Goal: Information Seeking & Learning: Learn about a topic

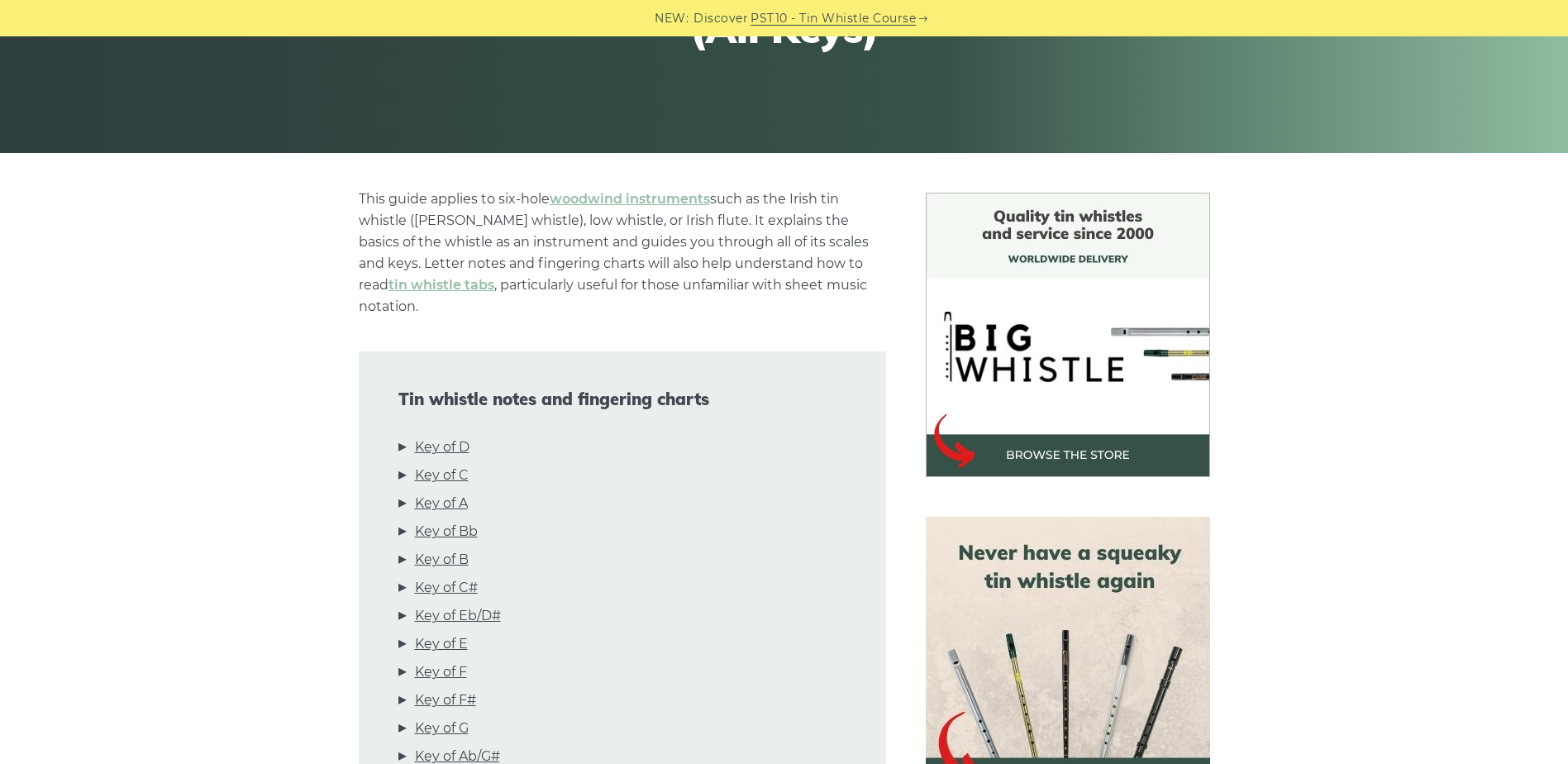
scroll to position [331, 0]
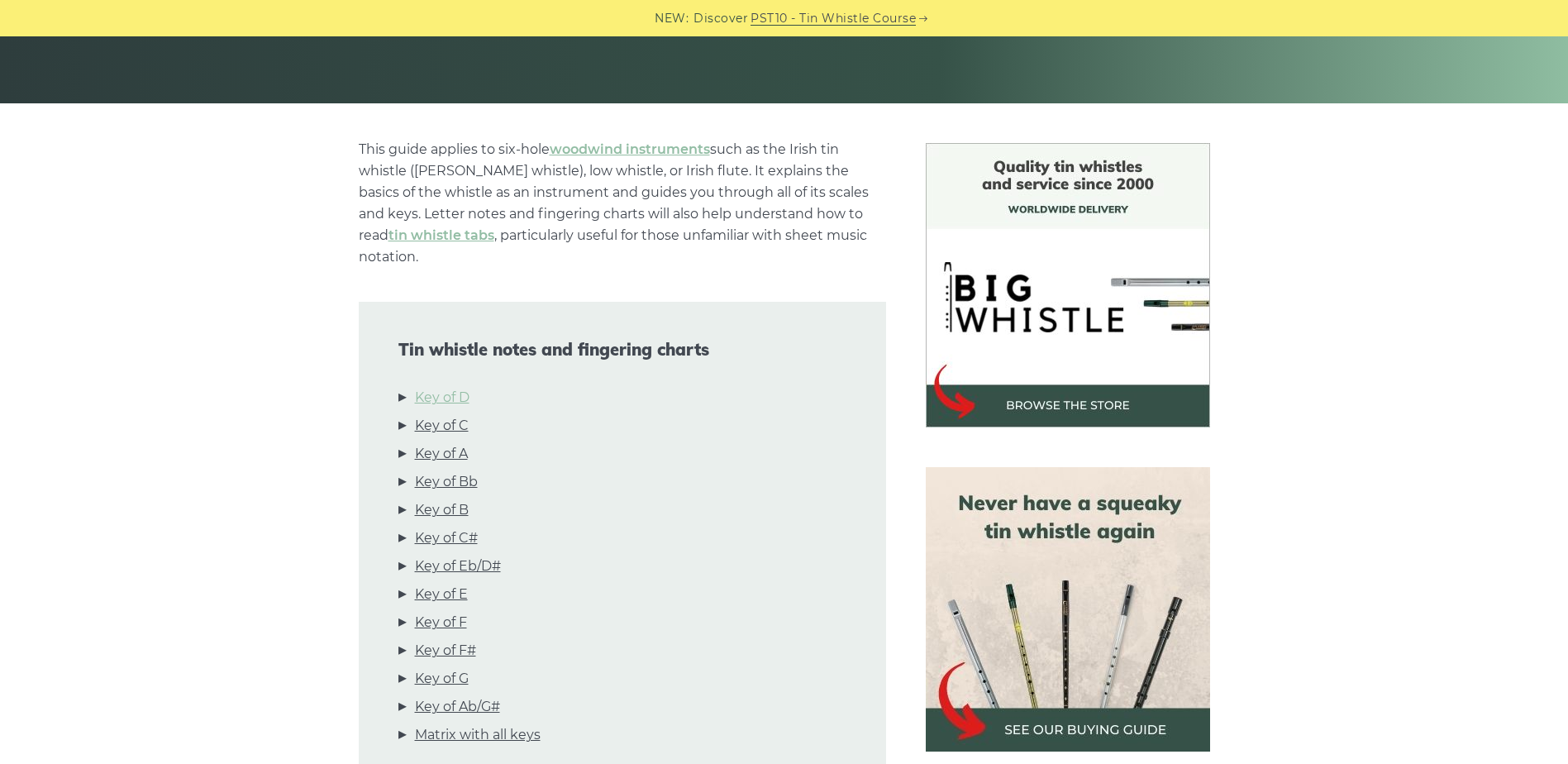
click at [433, 387] on link "Key of D" at bounding box center [442, 397] width 54 height 21
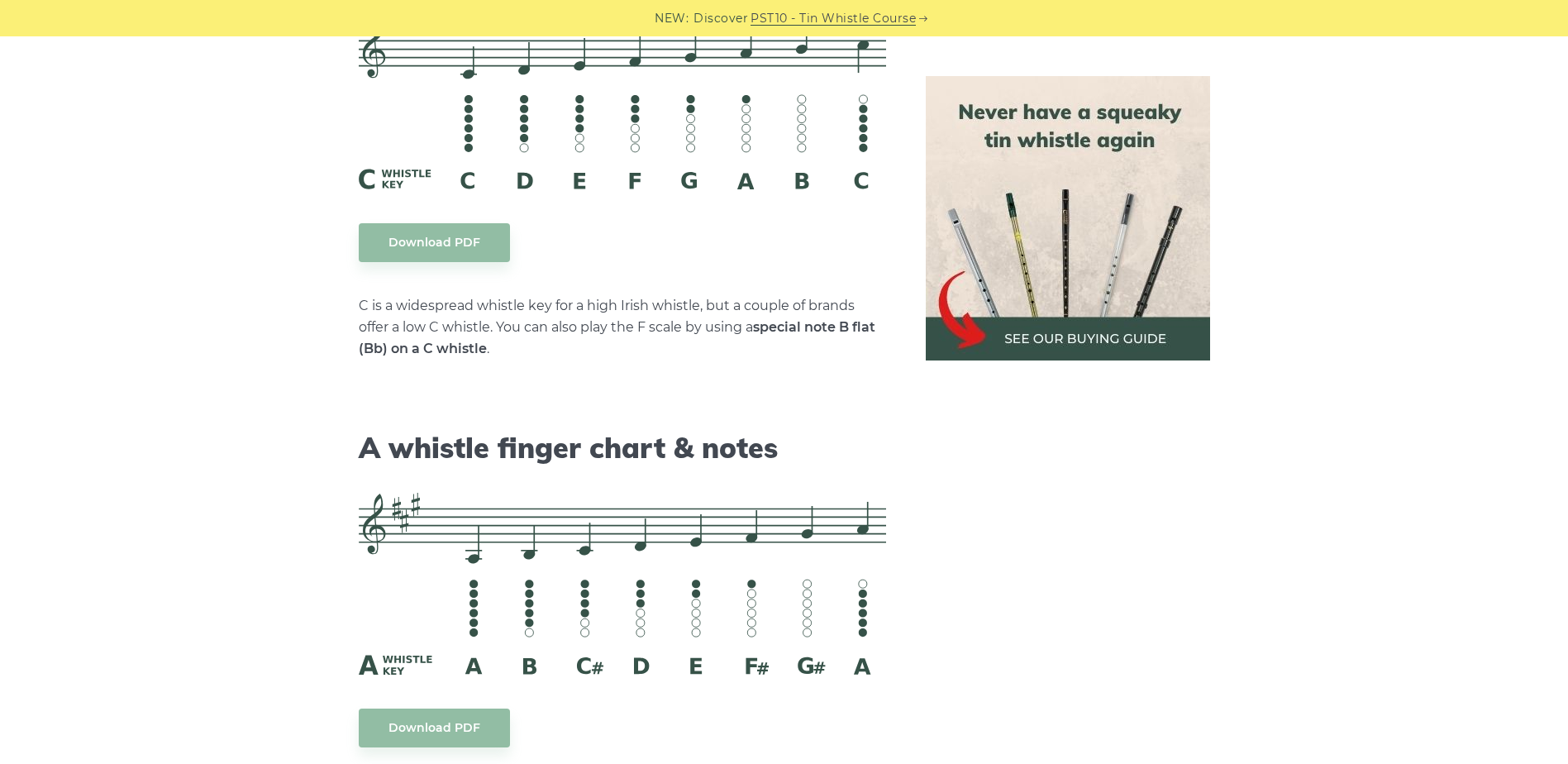
scroll to position [3983, 0]
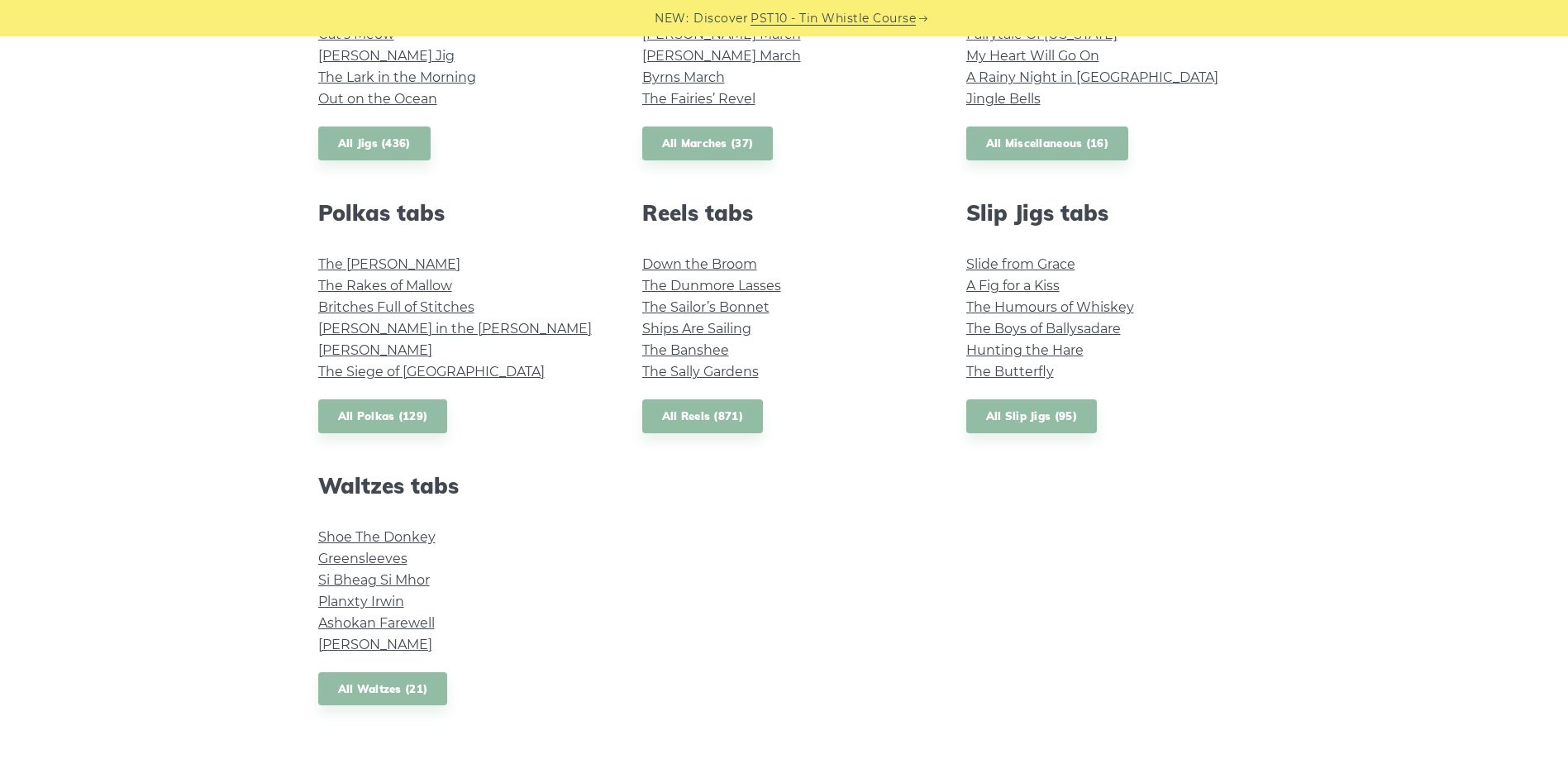
scroll to position [1075, 0]
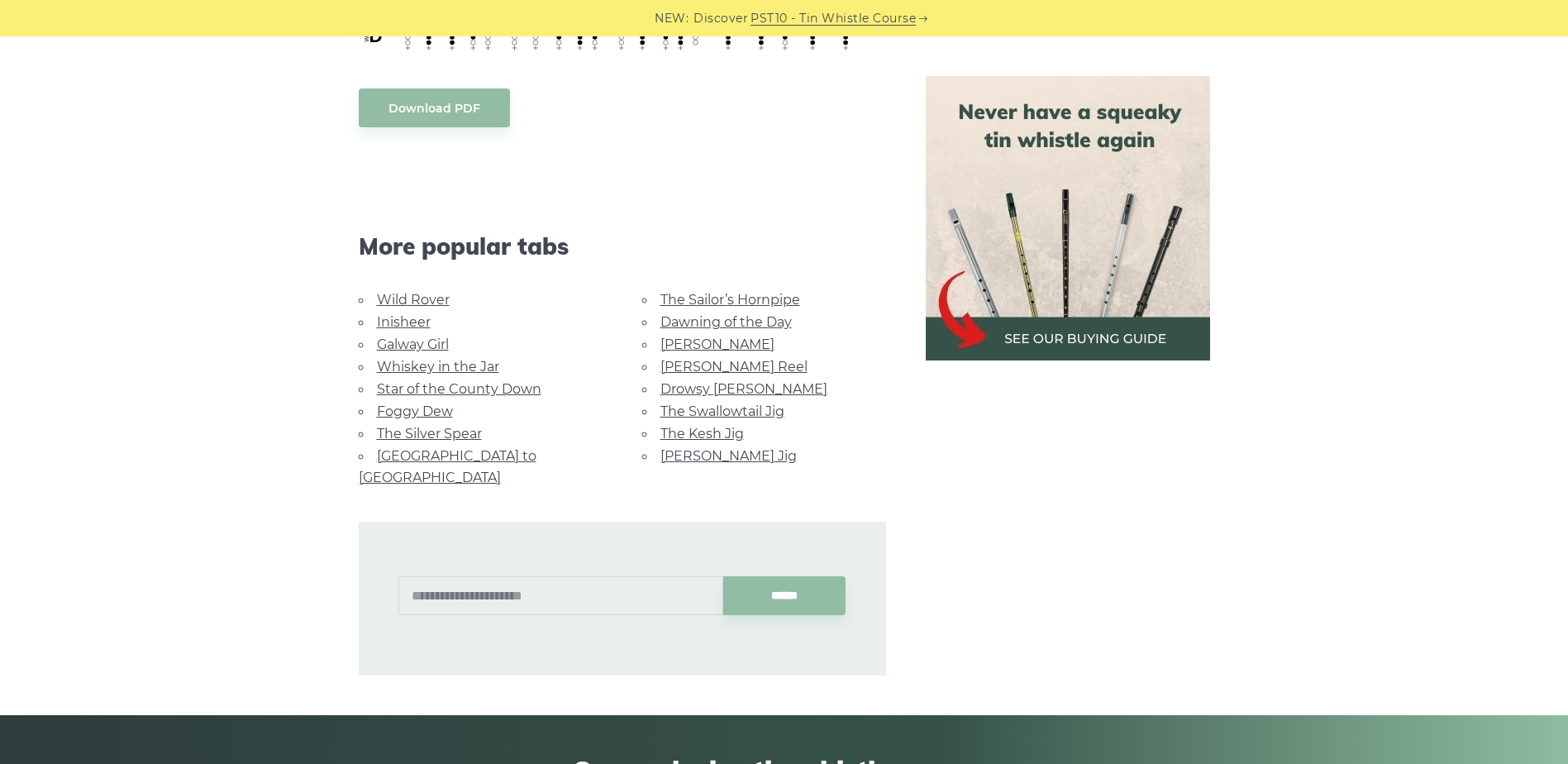
scroll to position [910, 0]
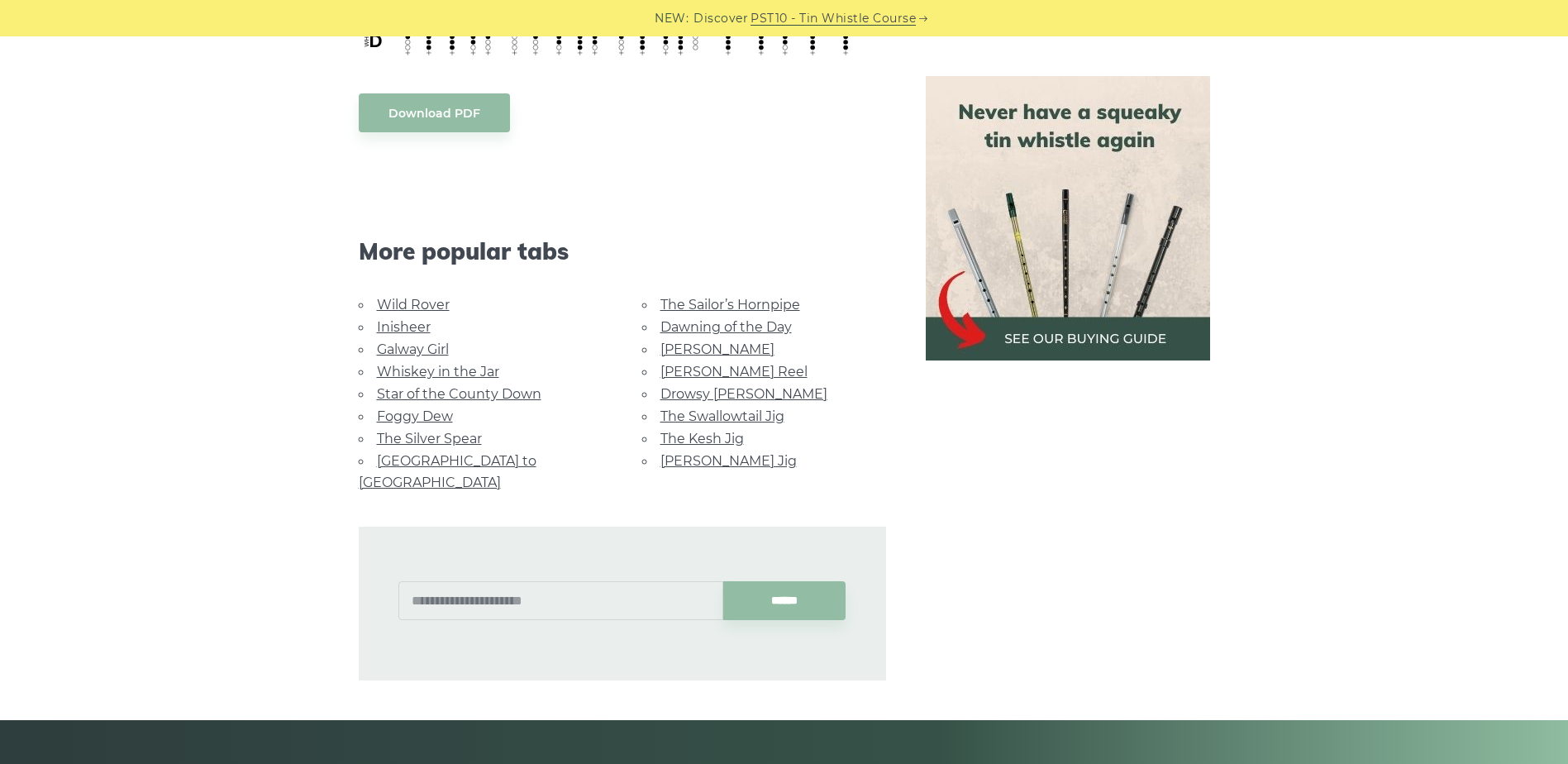
click at [478, 367] on link "Whiskey in the Jar" at bounding box center [438, 371] width 122 height 16
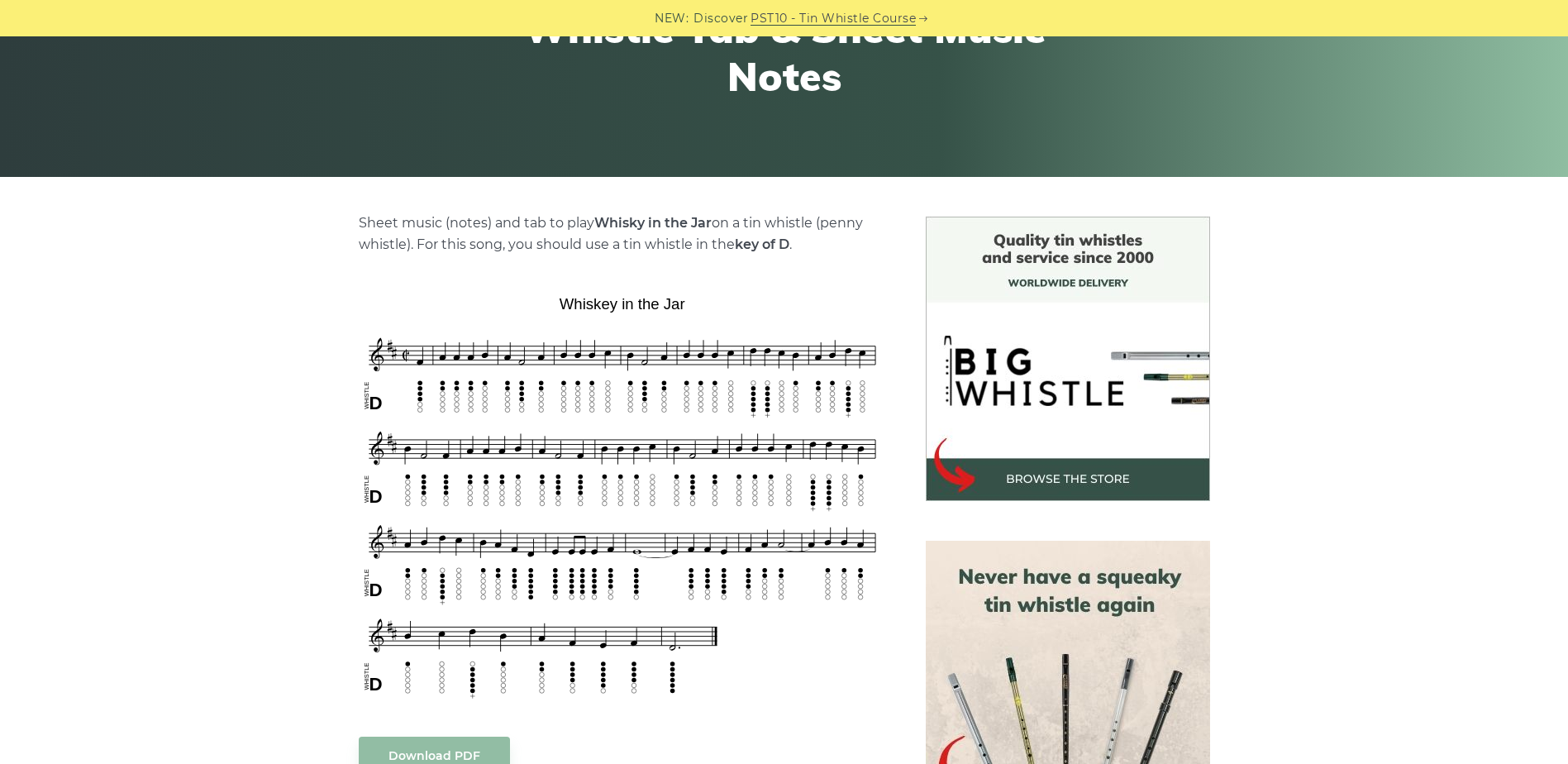
scroll to position [331, 0]
